Goal: Task Accomplishment & Management: Complete application form

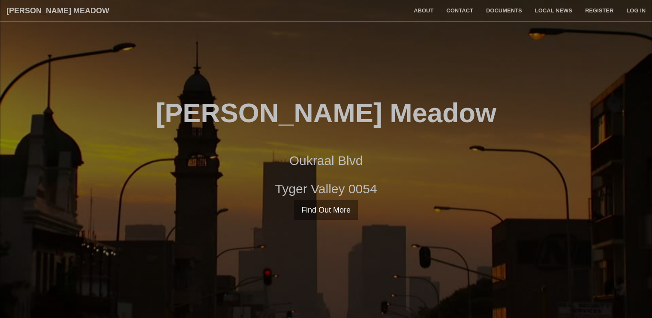
click at [360, 161] on h2 "Oukraal Blvd Tyger Valley 0054" at bounding box center [326, 175] width 652 height 42
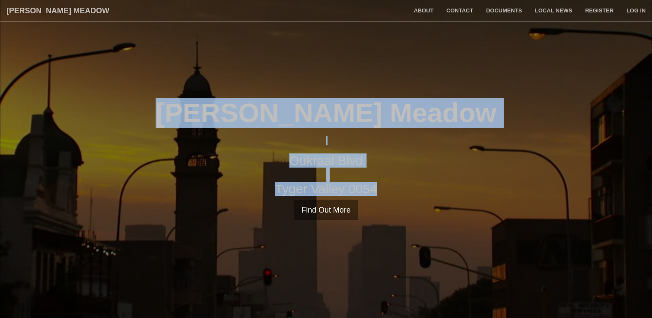
drag, startPoint x: 235, startPoint y: 112, endPoint x: 383, endPoint y: 191, distance: 167.7
click at [383, 191] on div "Hazel Meadow Oukraal Blvd Tyger Valley 0054 Find Out More Register Log in" at bounding box center [326, 159] width 652 height 122
copy div "Hazel Meadow Oukraal Blvd Tyger Valley 0054"
click at [420, 12] on link "About" at bounding box center [424, 10] width 33 height 21
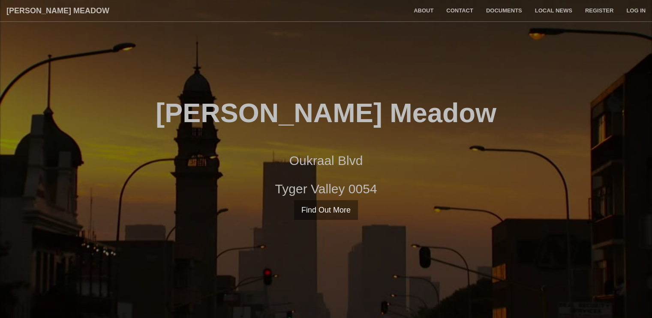
click at [498, 218] on div "Hazel Meadow Oukraal Blvd Tyger Valley 0054 Find Out More Register Log in" at bounding box center [326, 159] width 652 height 122
click at [598, 10] on link "Register" at bounding box center [599, 10] width 41 height 21
